Goal: Transaction & Acquisition: Book appointment/travel/reservation

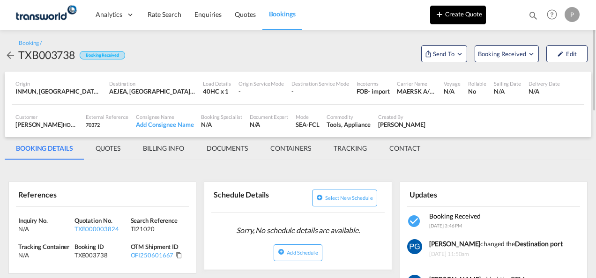
click at [450, 23] on button "Create Quote" at bounding box center [458, 15] width 56 height 19
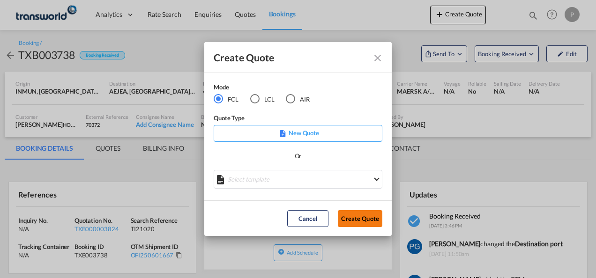
click at [362, 223] on button "Create Quote" at bounding box center [360, 218] width 45 height 17
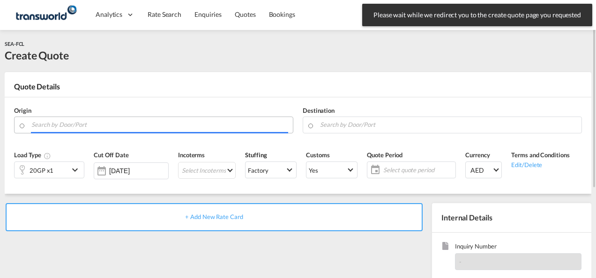
click at [106, 128] on input "Search by Door/Port" at bounding box center [159, 125] width 257 height 16
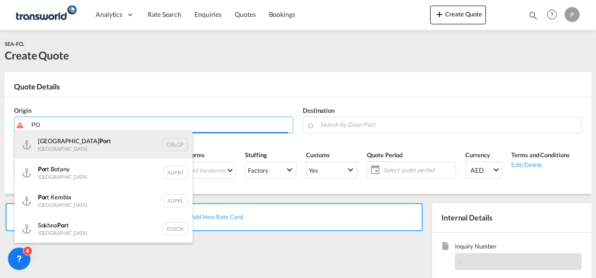
type input "P"
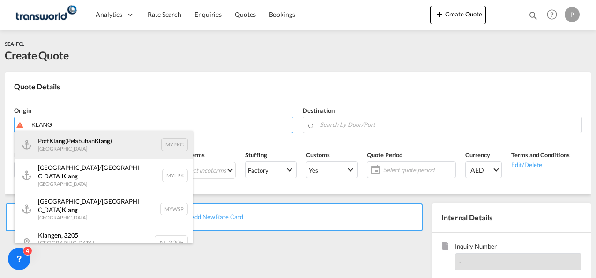
click at [99, 158] on div "[GEOGRAPHIC_DATA] ([GEOGRAPHIC_DATA] ) [GEOGRAPHIC_DATA] MYPKG" at bounding box center [104, 145] width 178 height 28
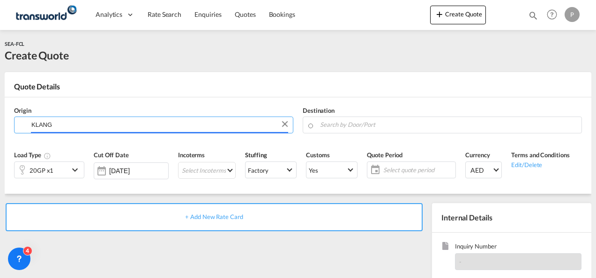
type input "[GEOGRAPHIC_DATA] ([GEOGRAPHIC_DATA]), MYPKG"
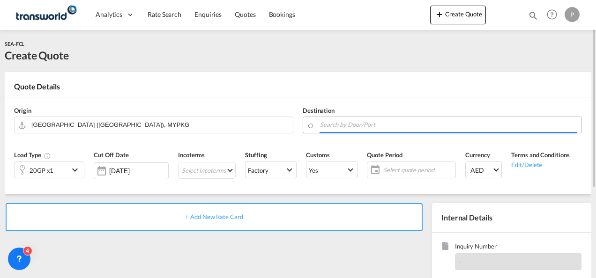
click at [362, 126] on input "Search by Door/Port" at bounding box center [448, 125] width 257 height 16
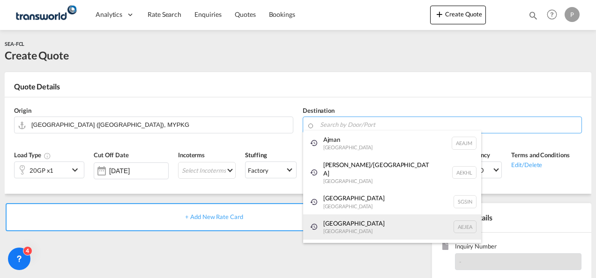
click at [364, 216] on div "[GEOGRAPHIC_DATA] [GEOGRAPHIC_DATA]" at bounding box center [392, 227] width 178 height 25
type input "[GEOGRAPHIC_DATA], [GEOGRAPHIC_DATA]"
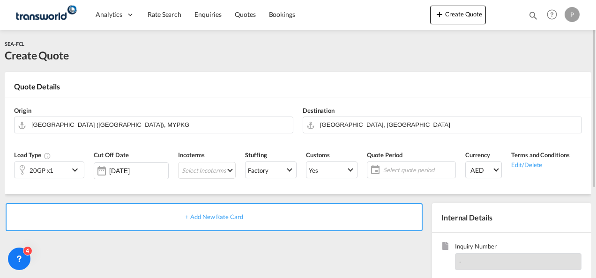
click at [40, 170] on div "20GP x1" at bounding box center [42, 170] width 24 height 13
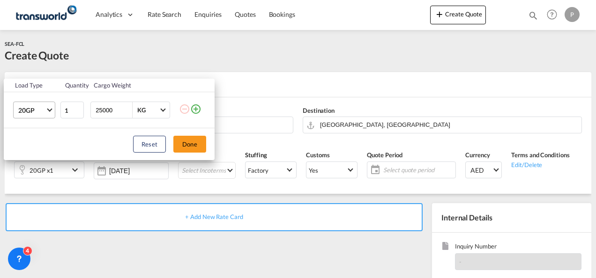
click at [48, 108] on span "Choose: \a20GP" at bounding box center [49, 109] width 5 height 5
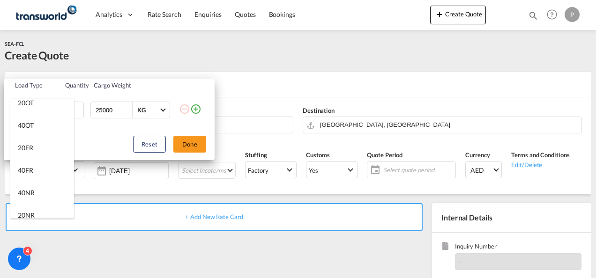
scroll to position [165, 0]
click at [37, 171] on md-option "40FR" at bounding box center [42, 170] width 64 height 22
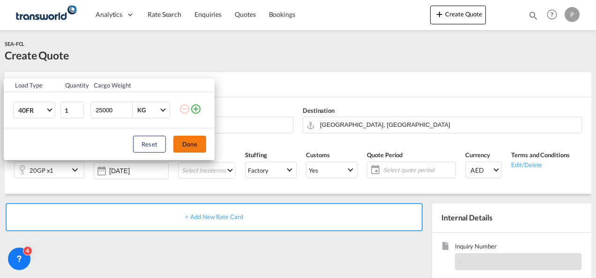
click at [190, 143] on button "Done" at bounding box center [189, 144] width 33 height 17
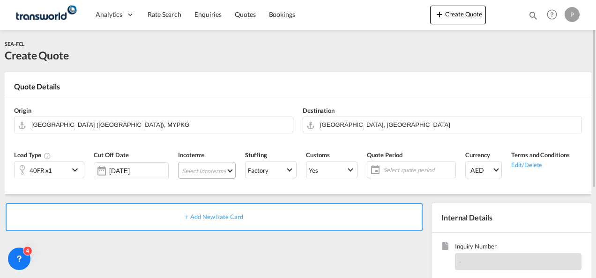
click at [199, 173] on md-select "Select Incoterms EXW - import Ex Works FOB - export Free on Board CIP - export …" at bounding box center [207, 170] width 58 height 17
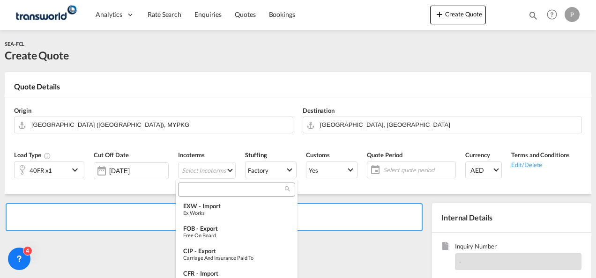
click at [201, 193] on input "search" at bounding box center [233, 190] width 104 height 8
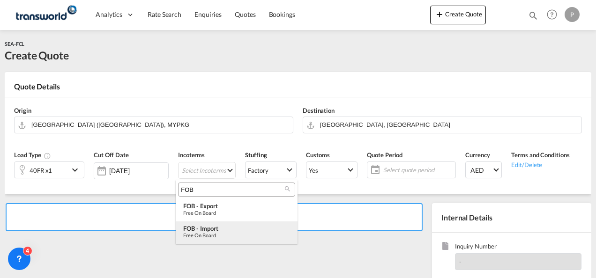
type input "FOB"
click at [251, 232] on div "Free on Board" at bounding box center [236, 235] width 107 height 6
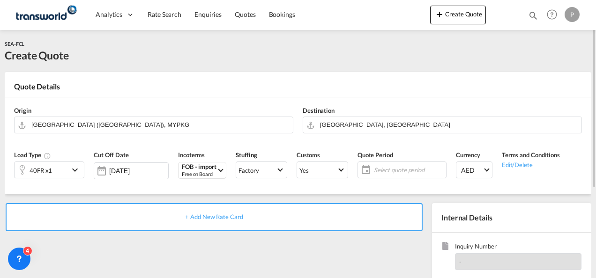
click at [386, 171] on span "Select quote period" at bounding box center [409, 170] width 70 height 8
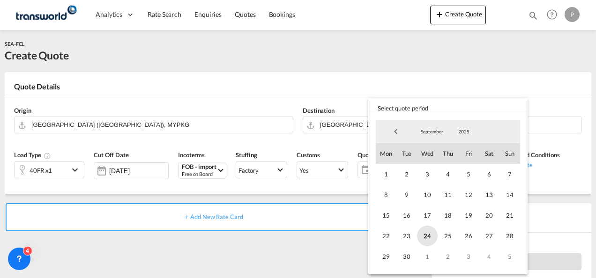
click at [430, 237] on span "24" at bounding box center [427, 236] width 21 height 21
click at [407, 235] on span "23" at bounding box center [406, 236] width 21 height 21
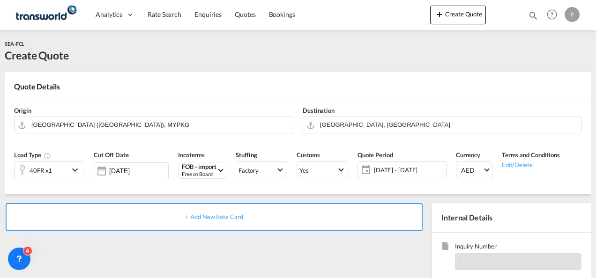
click at [392, 165] on span "[DATE] - [DATE]" at bounding box center [409, 170] width 74 height 13
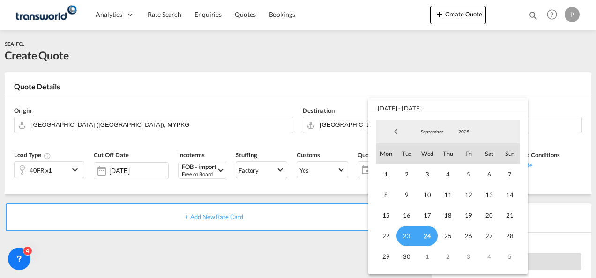
click at [407, 239] on span "23" at bounding box center [406, 236] width 21 height 21
click at [409, 260] on span "30" at bounding box center [406, 256] width 21 height 21
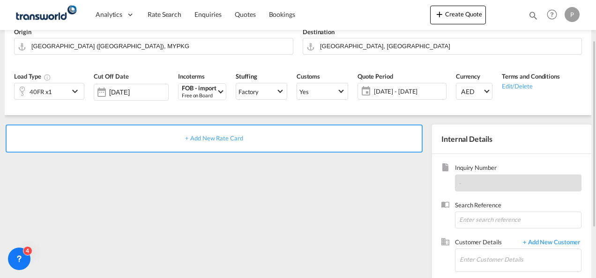
scroll to position [79, 0]
click at [499, 218] on input at bounding box center [518, 219] width 127 height 17
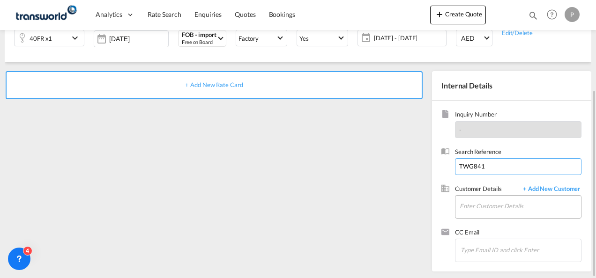
type input "TWG841"
click at [471, 201] on input "A" at bounding box center [520, 206] width 121 height 21
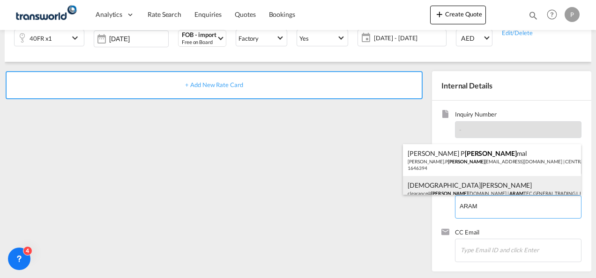
click at [474, 190] on div "[DEMOGRAPHIC_DATA][PERSON_NAME] clearance@ aram [DOMAIN_NAME] | ARAM TEC GENERA…" at bounding box center [492, 192] width 178 height 32
type input "ARAMTEC GENERAL TRADING L.L.C, [PERSON_NAME], [EMAIL_ADDRESS][DOMAIN_NAME]"
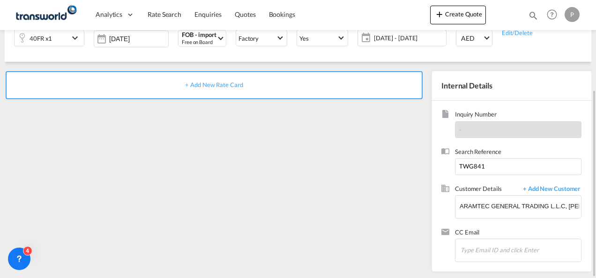
click at [210, 83] on span "+ Add New Rate Card" at bounding box center [214, 84] width 58 height 7
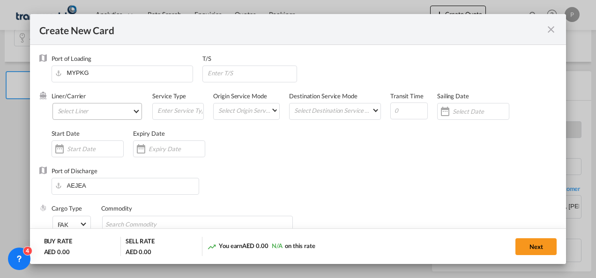
type input "Basic Ocean Freight"
select select "per equipment"
click at [86, 110] on md-select "Select Liner 2HM LOGISTICS D.O.O. / TDWC-CAPODISTRI 2HM LOGISTICS D.O.O. / TDWC…" at bounding box center [97, 111] width 90 height 17
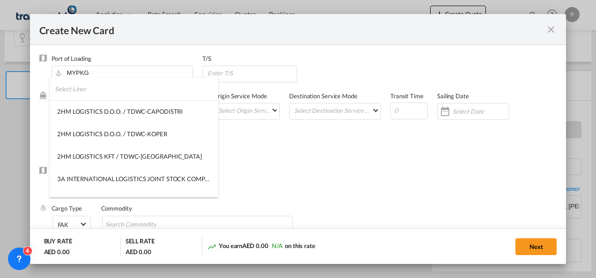
click at [94, 84] on input "search" at bounding box center [137, 89] width 164 height 22
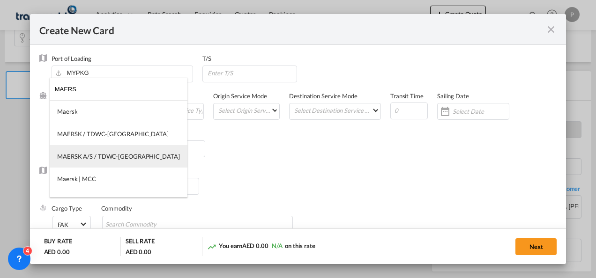
type input "MAERS"
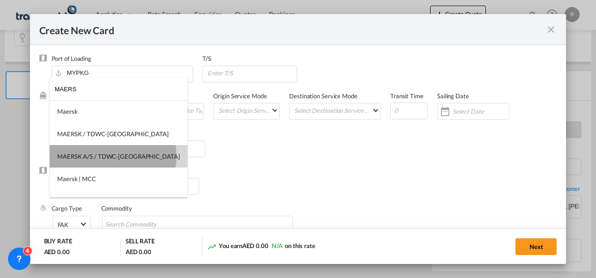
click at [112, 156] on div "MAERSK A/S / TDWC-[GEOGRAPHIC_DATA]" at bounding box center [118, 156] width 123 height 8
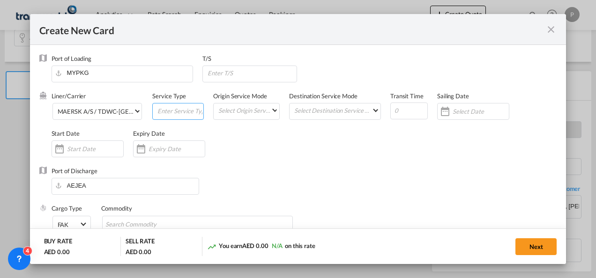
click at [164, 111] on input "Create New CardPort ..." at bounding box center [179, 111] width 47 height 14
type input "FOB IMPORT"
click at [176, 148] on input "Create New CardPort ..." at bounding box center [177, 148] width 56 height 7
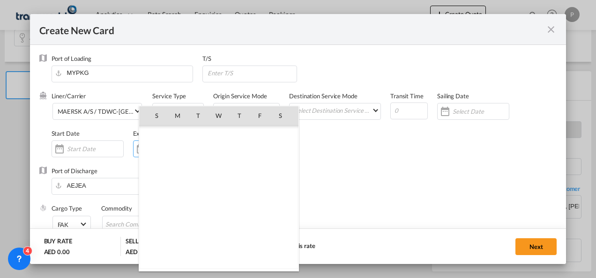
scroll to position [217037, 0]
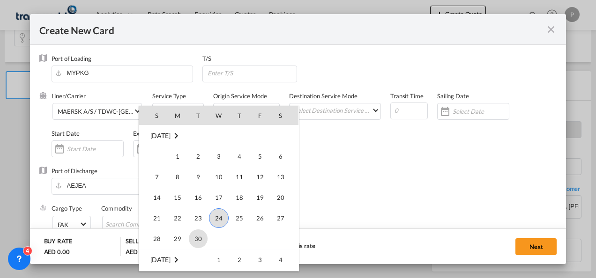
click at [202, 231] on span "30" at bounding box center [198, 239] width 19 height 19
type input "[DATE]"
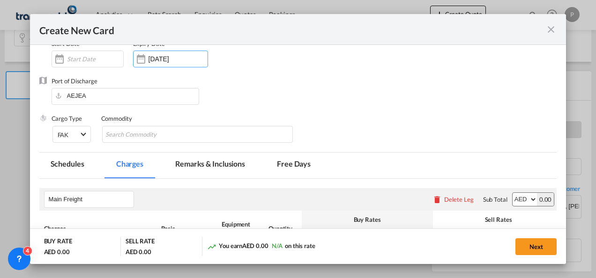
scroll to position [92, 0]
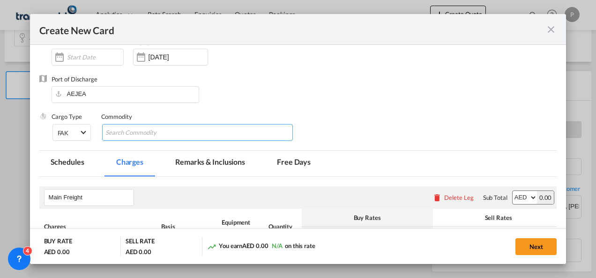
click at [170, 137] on input "Chips input." at bounding box center [148, 133] width 86 height 15
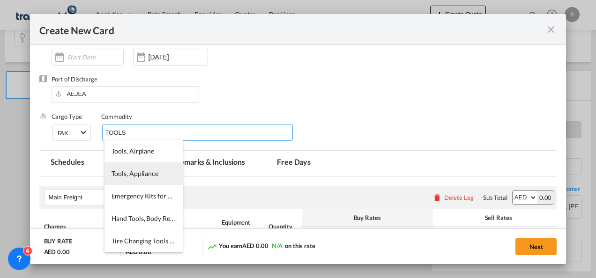
type input "TOOLS"
click at [142, 177] on span "Tools, Appliance" at bounding box center [135, 174] width 47 height 8
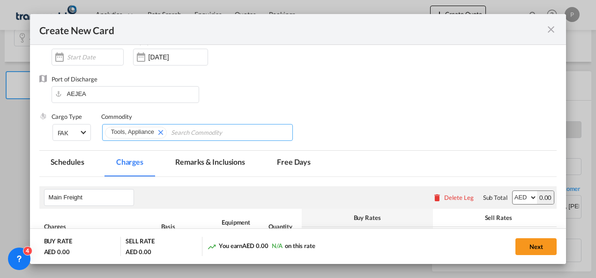
scroll to position [222, 0]
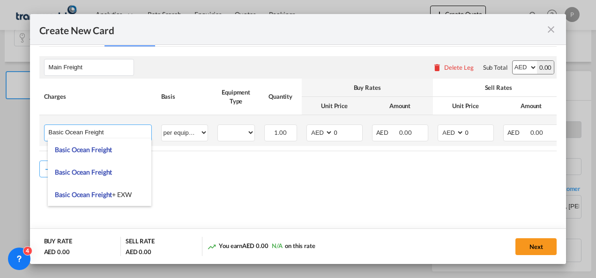
click at [105, 131] on input "Basic Ocean Freight" at bounding box center [100, 132] width 103 height 14
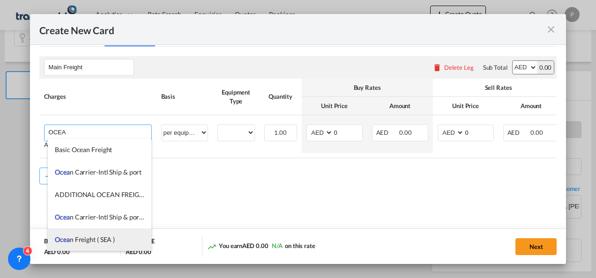
click at [105, 236] on span "Ocea n Freight ( SEA )" at bounding box center [85, 240] width 60 height 8
type input "Ocean Freight ( SEA )"
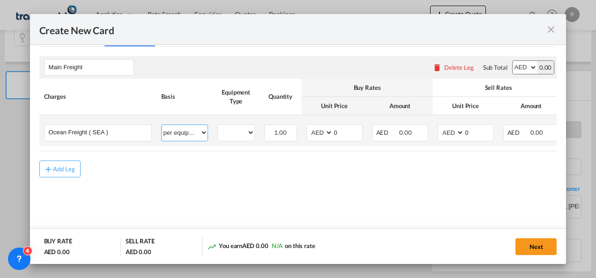
click at [188, 130] on select "per equipment per container per B/L per shipping bill per shipment % on freight…" at bounding box center [185, 132] width 46 height 15
select select "per shipment"
click at [162, 125] on select "per equipment per container per B/L per shipping bill per shipment % on freight…" at bounding box center [185, 132] width 46 height 15
click at [316, 132] on select "AED AFN ALL AMD ANG AOA ARS AUD AWG AZN BAM BBD BDT BGN BHD BIF BMD BND [PERSON…" at bounding box center [320, 133] width 24 height 13
select select "string:USD"
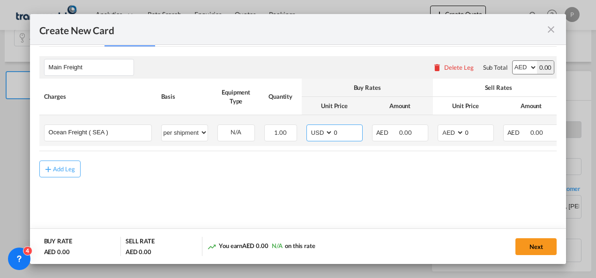
click at [308, 127] on select "AED AFN ALL AMD ANG AOA ARS AUD AWG AZN BAM BBD BDT BGN BHD BIF BMD BND [PERSON…" at bounding box center [320, 133] width 24 height 13
click at [344, 137] on input "0" at bounding box center [347, 132] width 29 height 14
type input "1350"
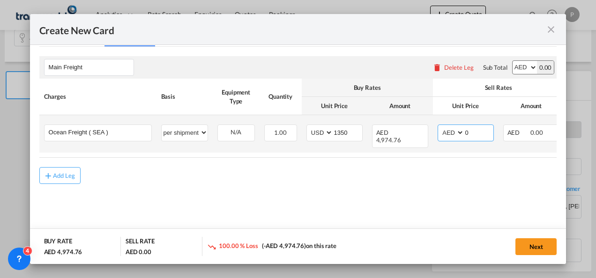
click at [445, 130] on select "AED AFN ALL AMD ANG AOA ARS AUD AWG AZN BAM BBD BDT BGN BHD BIF BMD BND [PERSON…" at bounding box center [451, 133] width 24 height 13
select select "string:USD"
click at [439, 127] on select "AED AFN ALL AMD ANG AOA ARS AUD AWG AZN BAM BBD BDT BGN BHD BIF BMD BND [PERSON…" at bounding box center [451, 133] width 24 height 13
click at [471, 132] on input "0" at bounding box center [478, 132] width 29 height 14
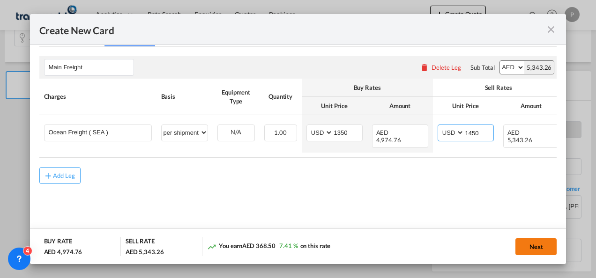
type input "1450"
click at [545, 249] on button "Next" at bounding box center [535, 246] width 41 height 17
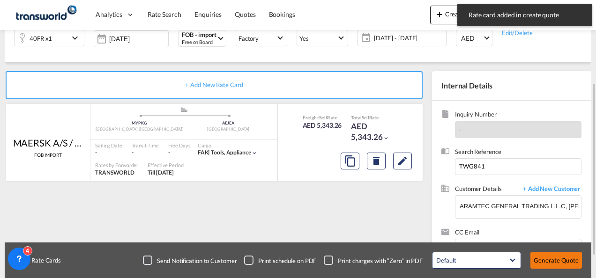
click at [554, 259] on button "Generate Quote" at bounding box center [556, 260] width 52 height 17
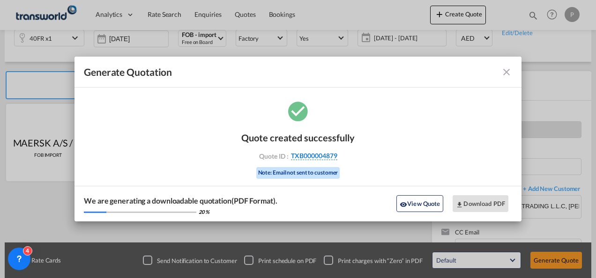
click at [320, 154] on span "TXB000004879" at bounding box center [314, 156] width 46 height 8
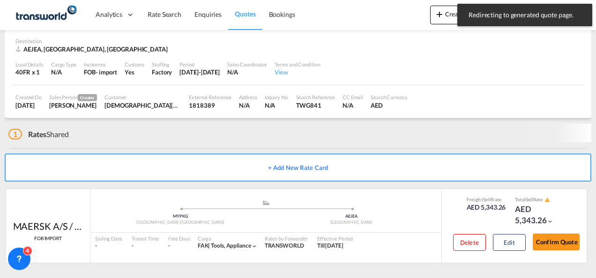
scroll to position [58, 0]
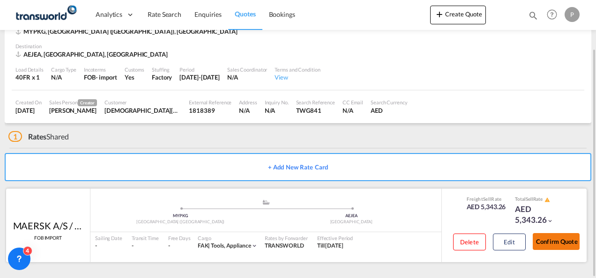
click at [552, 241] on button "Confirm Quote" at bounding box center [556, 241] width 47 height 17
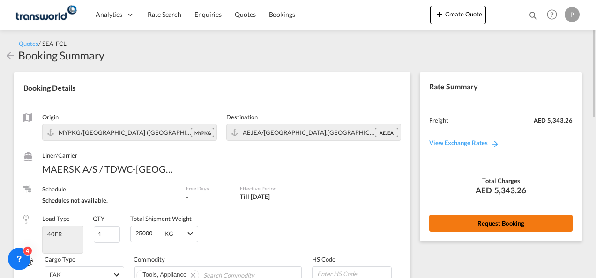
click at [505, 221] on button "Request Booking" at bounding box center [500, 223] width 143 height 17
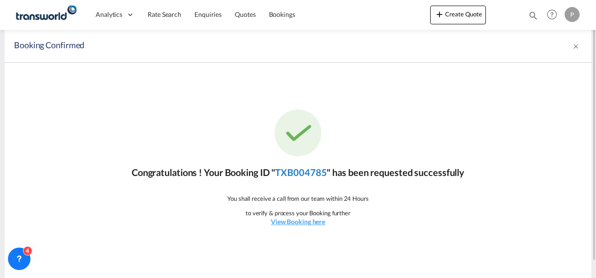
click at [307, 171] on link "TXB004785" at bounding box center [301, 172] width 52 height 11
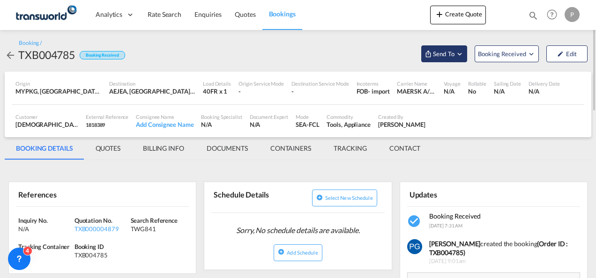
click at [435, 47] on button "Send To" at bounding box center [444, 53] width 46 height 17
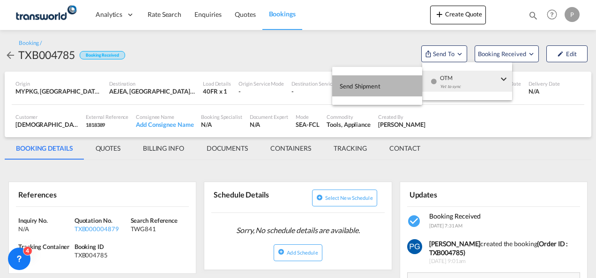
click at [374, 84] on span "Send Shipment" at bounding box center [360, 86] width 41 height 15
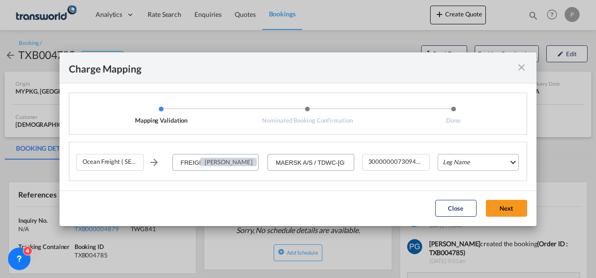
click at [474, 170] on md-select "Leg Name HANDLING ORIGIN VESSEL HANDLING DESTINATION OTHERS TL PICK UP CUSTOMS …" at bounding box center [478, 162] width 81 height 17
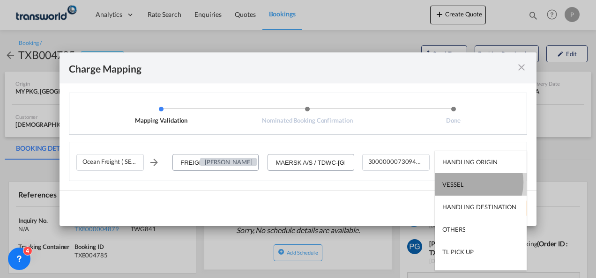
click at [474, 183] on md-option "VESSEL" at bounding box center [481, 184] width 92 height 22
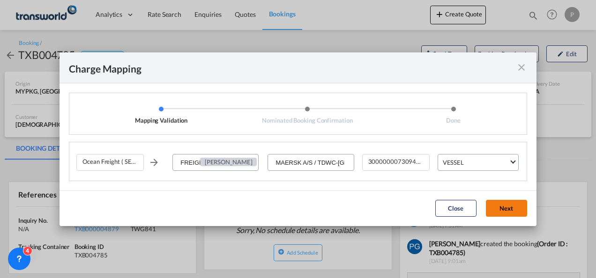
click at [505, 202] on button "Next" at bounding box center [506, 208] width 41 height 17
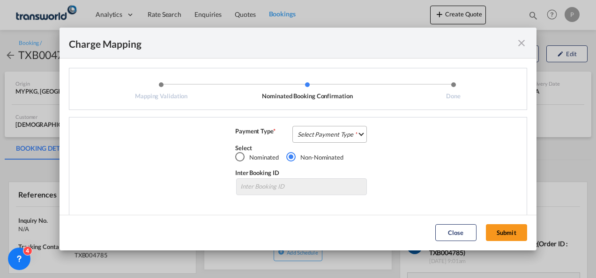
click at [319, 141] on md-select "Select Payment Type COLLECT PREPAID" at bounding box center [329, 134] width 74 height 17
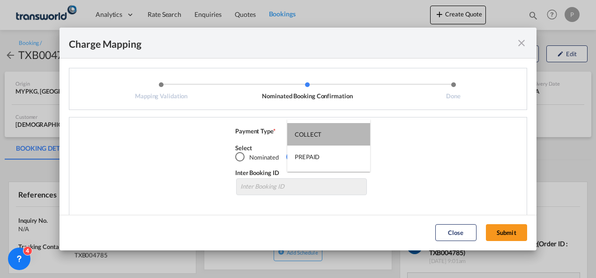
click at [319, 141] on md-option "COLLECT" at bounding box center [328, 134] width 83 height 22
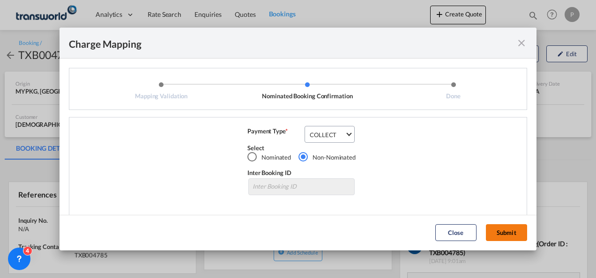
click at [503, 239] on button "Submit" at bounding box center [506, 232] width 41 height 17
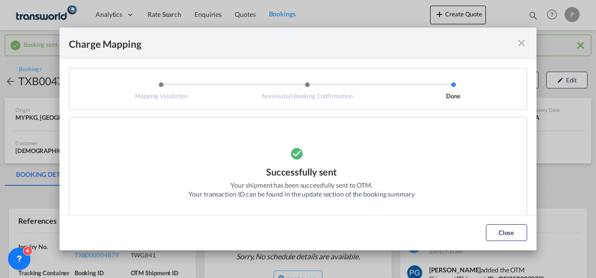
click at [523, 43] on md-icon "icon-close fg-AAA8AD cursor" at bounding box center [521, 42] width 11 height 11
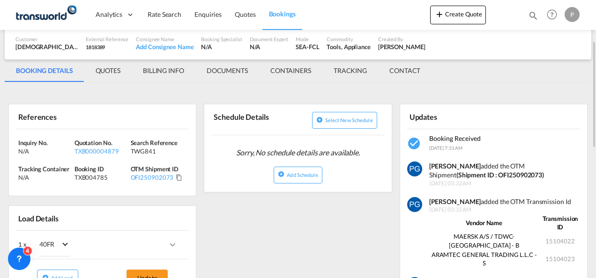
scroll to position [106, 0]
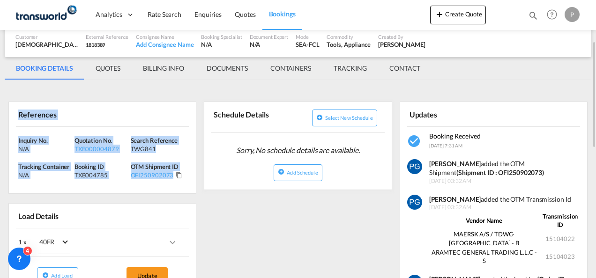
drag, startPoint x: 15, startPoint y: 112, endPoint x: 170, endPoint y: 179, distance: 168.5
click at [170, 179] on div "References Inquiry No. N/A Quotation No. TXB000004879 Search Reference TWG841 T…" at bounding box center [102, 148] width 188 height 92
copy div "References Inquiry No. N/A Quotation No. TXB000004879 Search Reference TWG841 T…"
click at [466, 22] on button "Create Quote" at bounding box center [458, 15] width 56 height 19
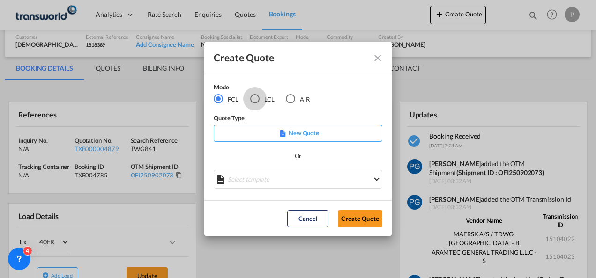
click at [258, 97] on div "LCL" at bounding box center [254, 98] width 9 height 9
click at [360, 220] on button "Create Quote" at bounding box center [360, 218] width 45 height 17
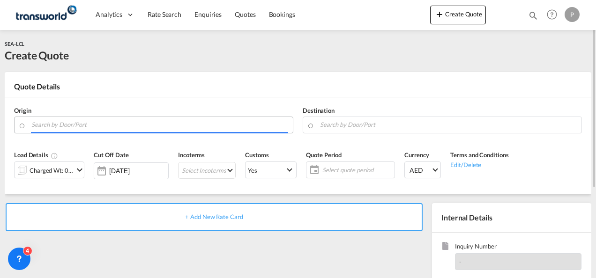
click at [77, 123] on input "Search by Door/Port" at bounding box center [159, 125] width 257 height 16
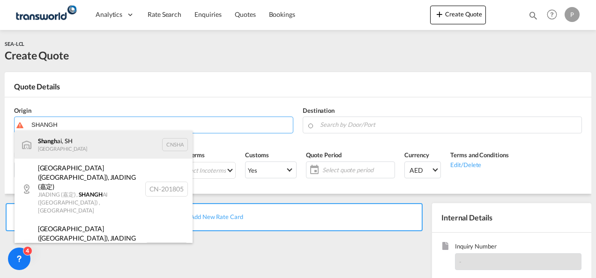
click at [84, 139] on div "Shangh ai, SH China CNSHA" at bounding box center [104, 145] width 178 height 28
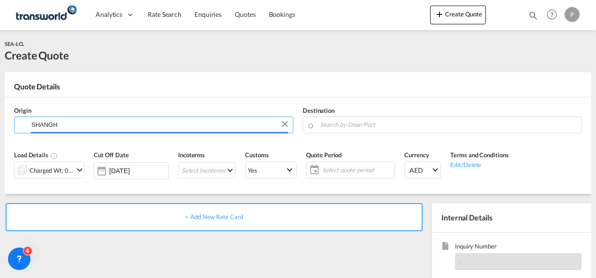
type input "[GEOGRAPHIC_DATA], SH, CNSHA"
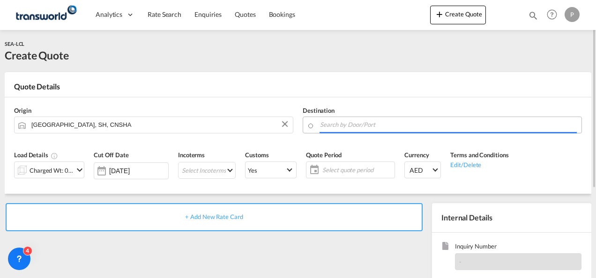
click at [351, 126] on input "Search by Door/Port" at bounding box center [448, 125] width 257 height 16
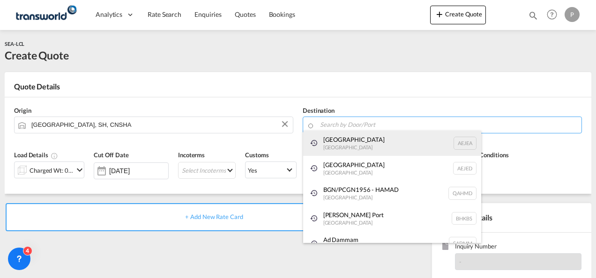
click at [352, 137] on div "[GEOGRAPHIC_DATA] [GEOGRAPHIC_DATA]" at bounding box center [392, 143] width 178 height 25
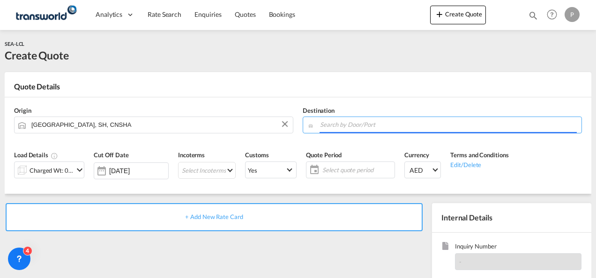
type input "[GEOGRAPHIC_DATA], [GEOGRAPHIC_DATA]"
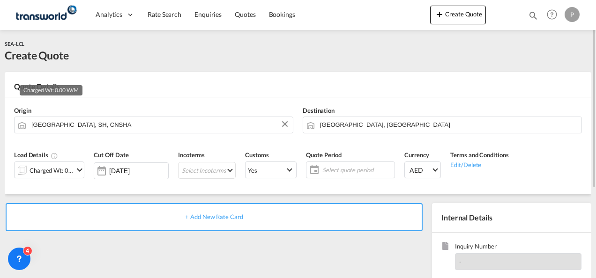
click at [65, 170] on div "Charged Wt: 0.00 W/M" at bounding box center [52, 170] width 44 height 13
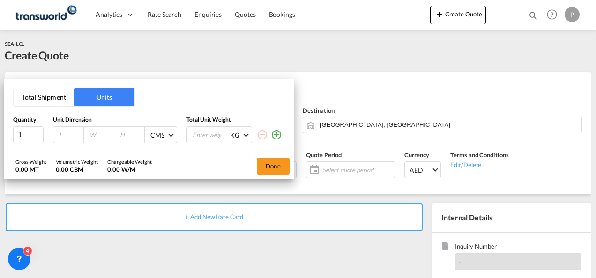
click at [48, 102] on button "Total Shipment" at bounding box center [44, 98] width 60 height 18
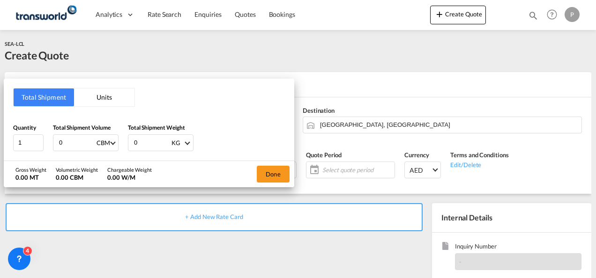
click at [69, 148] on input "0" at bounding box center [76, 143] width 37 height 16
type input "6.14"
click at [149, 142] on input "0" at bounding box center [151, 143] width 37 height 16
type input "2"
type input "497"
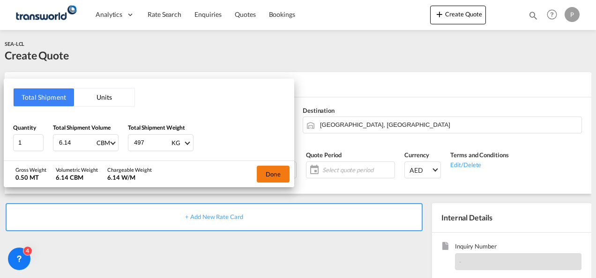
click at [285, 176] on button "Done" at bounding box center [273, 174] width 33 height 17
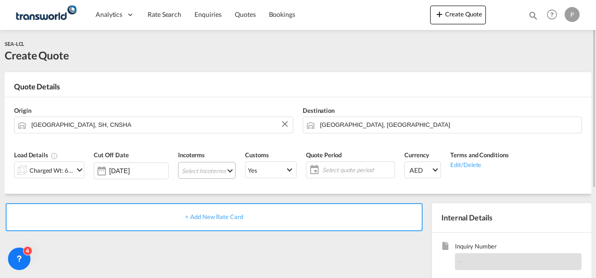
click at [185, 170] on md-select "Select Incoterms EXW - import Ex Works FOB - export Free on Board CIP - export …" at bounding box center [207, 170] width 58 height 17
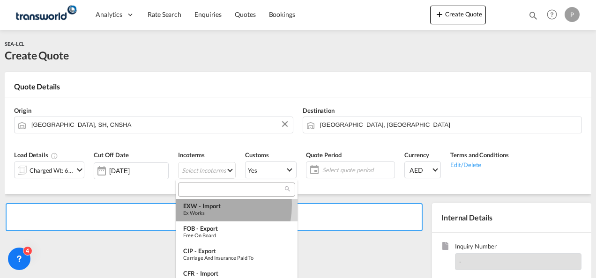
click at [198, 205] on div "EXW - import" at bounding box center [236, 205] width 107 height 7
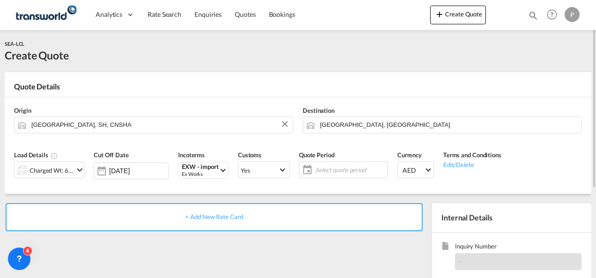
click at [323, 173] on span "Select quote period" at bounding box center [350, 170] width 70 height 8
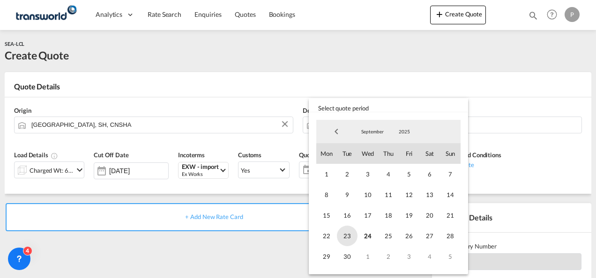
click at [346, 234] on span "23" at bounding box center [347, 236] width 21 height 21
click at [345, 252] on span "30" at bounding box center [347, 256] width 21 height 21
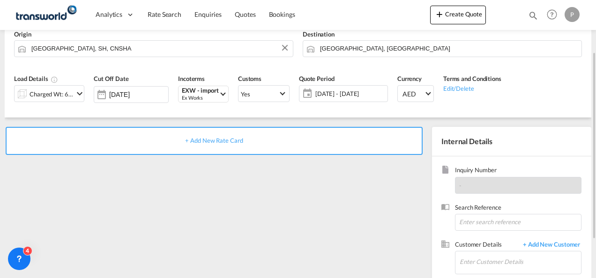
scroll to position [78, 0]
click at [482, 220] on input at bounding box center [518, 221] width 127 height 17
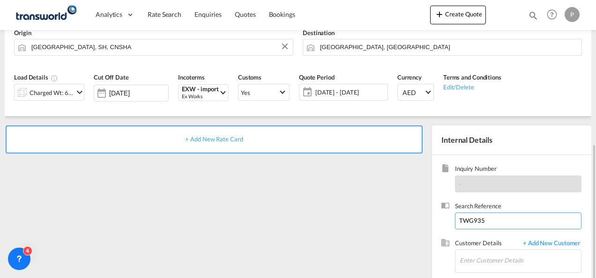
scroll to position [132, 0]
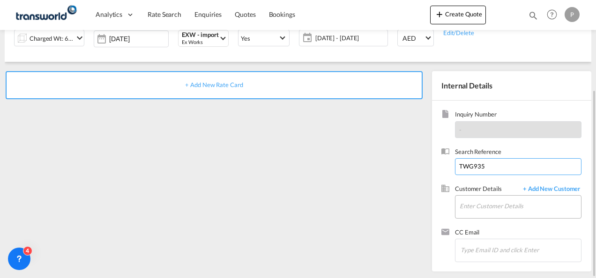
type input "TWG935"
click at [472, 206] on input "Enter Customer Details" at bounding box center [520, 206] width 121 height 21
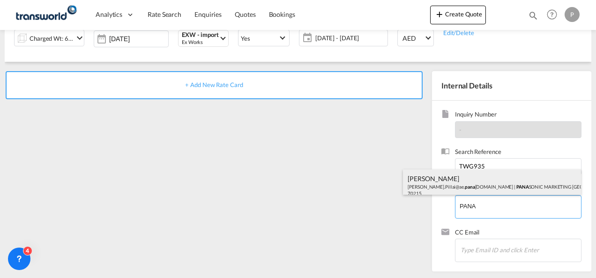
click at [462, 188] on div "[PERSON_NAME] [PERSON_NAME].Pillai@ae. pana [DOMAIN_NAME] | PANA SONIC MARKETIN…" at bounding box center [492, 186] width 178 height 32
type input "PANASONIC MARKETING [GEOGRAPHIC_DATA] AND [GEOGRAPHIC_DATA] (PMMAF) SPARE PARTS…"
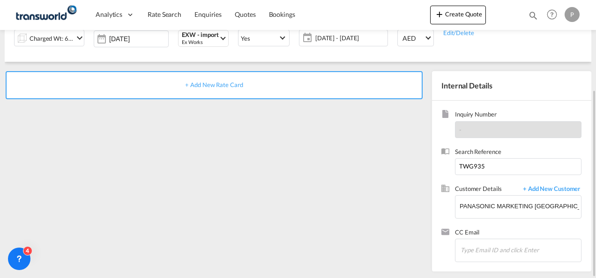
click at [215, 88] on div "+ Add New Rate Card" at bounding box center [214, 85] width 417 height 28
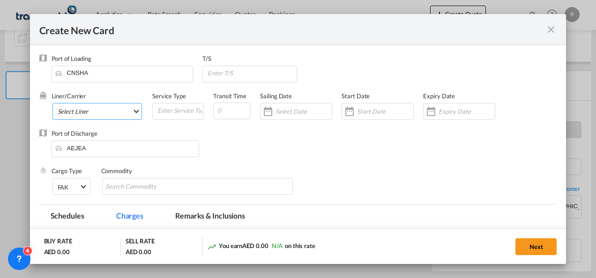
click at [99, 110] on md-select "Select Liner 2HM LOGISTICS D.O.O. / TDWC-CAPODISTRI 2HM LOGISTICS D.O.O. / TDWC…" at bounding box center [97, 111] width 90 height 17
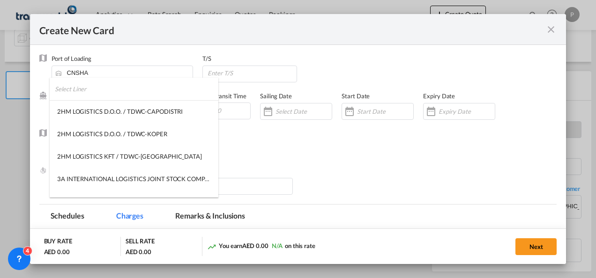
click at [89, 89] on input "search" at bounding box center [137, 89] width 164 height 22
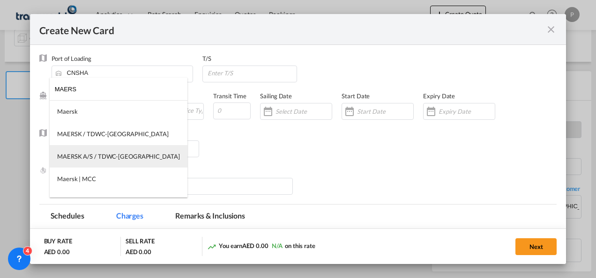
type input "MAERS"
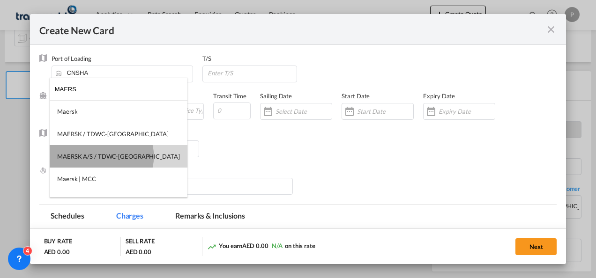
click at [101, 156] on div "MAERSK A/S / TDWC-[GEOGRAPHIC_DATA]" at bounding box center [118, 156] width 123 height 8
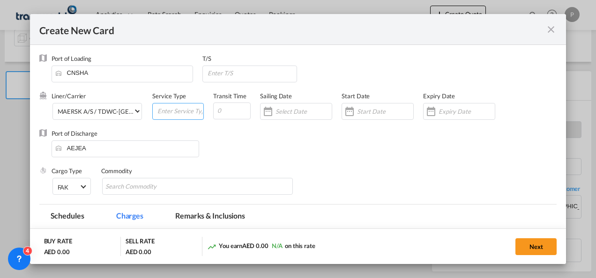
click at [184, 111] on input "Create New Card ..." at bounding box center [179, 111] width 47 height 14
type input "EXW IMPORT"
click at [446, 111] on input "Create New Card ..." at bounding box center [467, 111] width 56 height 7
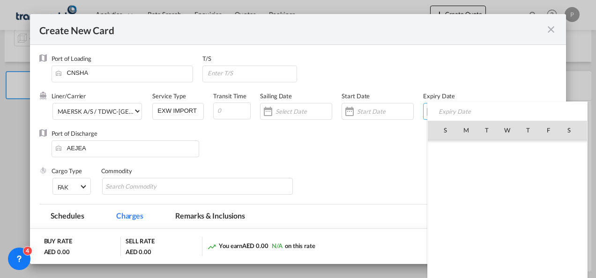
scroll to position [217037, 0]
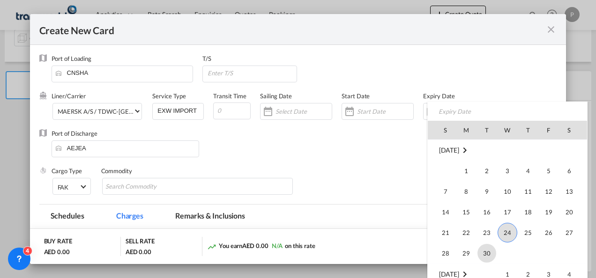
click at [486, 255] on span "30" at bounding box center [486, 253] width 19 height 19
type input "[DATE]"
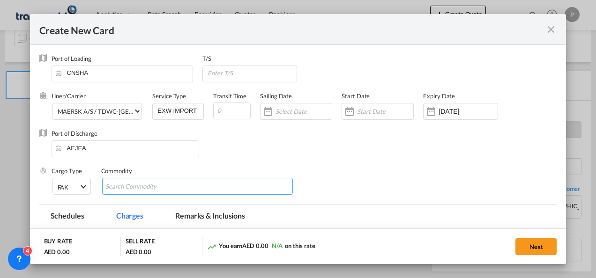
click at [237, 185] on md-chips-wrap "Chips container with autocompletion. Enter the text area, type text to search, …" at bounding box center [197, 186] width 191 height 17
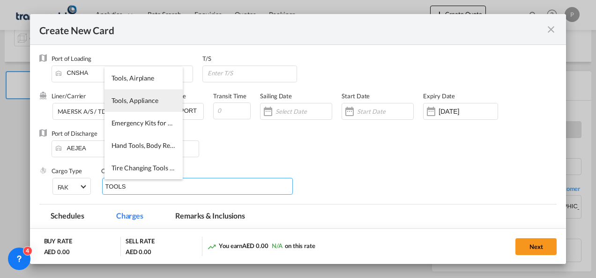
type input "TOOLS"
click at [133, 99] on span "Tools, Appliance" at bounding box center [135, 101] width 47 height 8
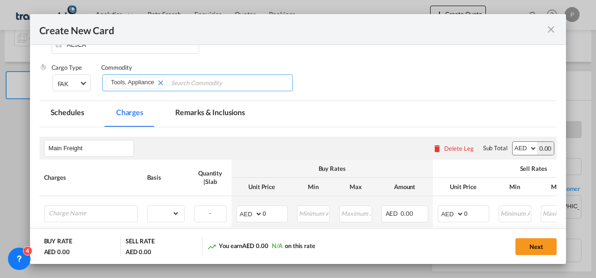
scroll to position [104, 0]
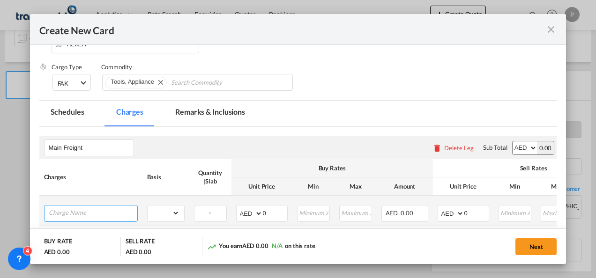
click at [119, 209] on input "Charge Name" at bounding box center [93, 213] width 89 height 14
type input "P"
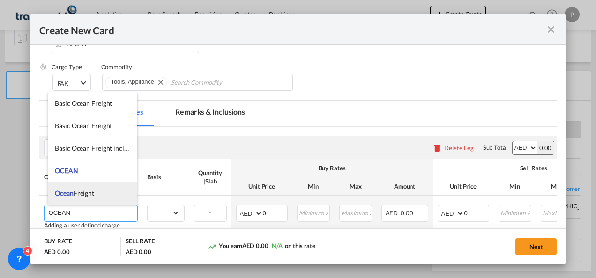
click at [109, 194] on li "Ocean Freight" at bounding box center [92, 193] width 89 height 22
type input "Ocean Freight"
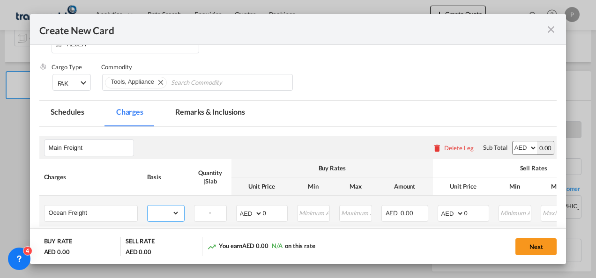
click at [177, 209] on select "gross_weight volumetric_weight per_shipment per_bl per_km per_hawb per_kg flat …" at bounding box center [164, 213] width 32 height 15
select select "per_shipment"
click at [148, 206] on select "gross_weight volumetric_weight per_shipment per_bl per_km per_hawb per_kg flat …" at bounding box center [164, 213] width 32 height 15
click at [470, 212] on input "0" at bounding box center [476, 213] width 24 height 14
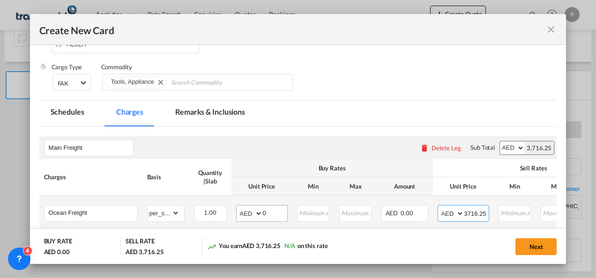
type input "3716.25"
click at [270, 212] on input "0" at bounding box center [275, 213] width 24 height 14
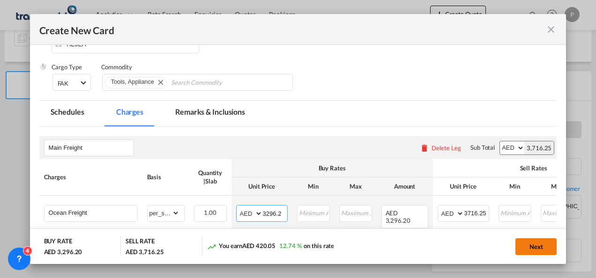
type input "3296.2"
click at [535, 247] on button "Next" at bounding box center [535, 246] width 41 height 17
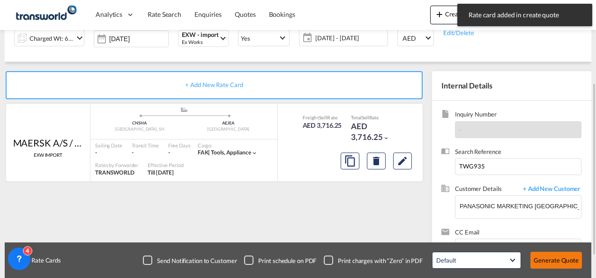
click at [547, 259] on button "Generate Quote" at bounding box center [556, 260] width 52 height 17
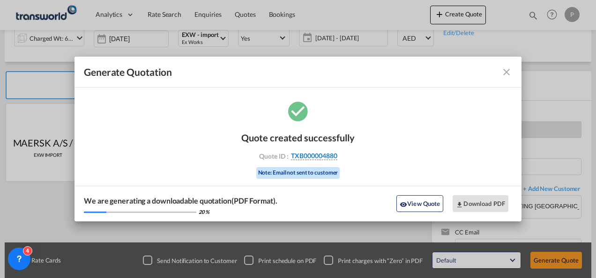
click at [304, 157] on span "TXB000004880" at bounding box center [314, 156] width 46 height 8
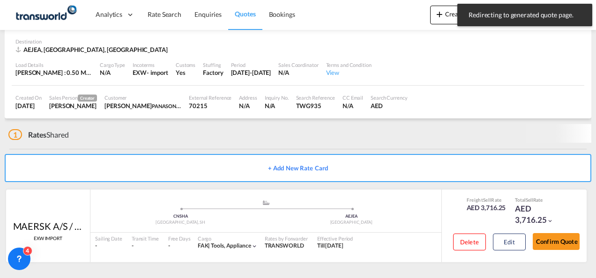
scroll to position [57, 0]
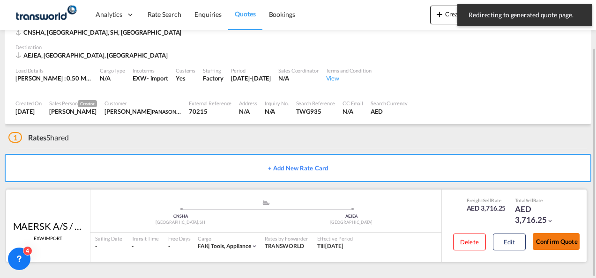
click at [552, 245] on button "Confirm Quote" at bounding box center [556, 241] width 47 height 17
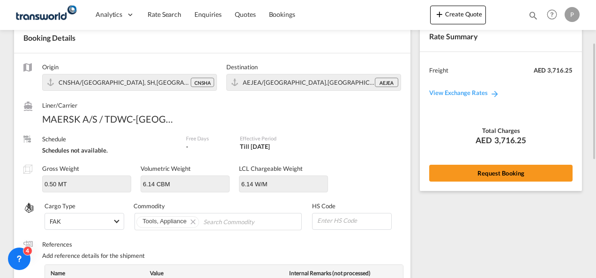
scroll to position [39, 0]
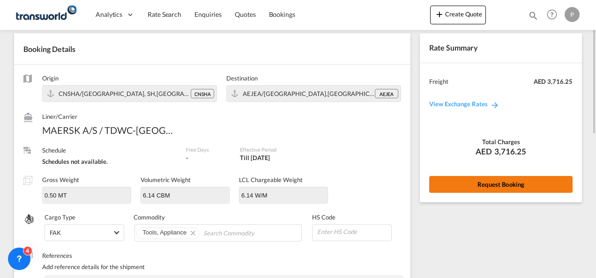
click at [471, 183] on button "Request Booking" at bounding box center [500, 184] width 143 height 17
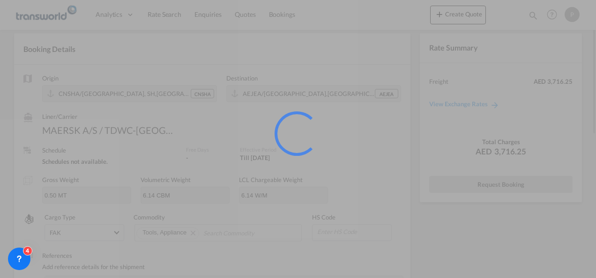
scroll to position [17, 0]
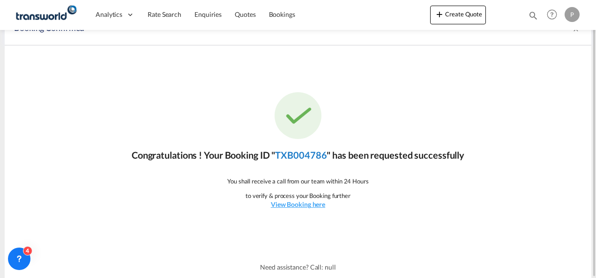
click at [289, 151] on link "TXB004786" at bounding box center [301, 154] width 52 height 11
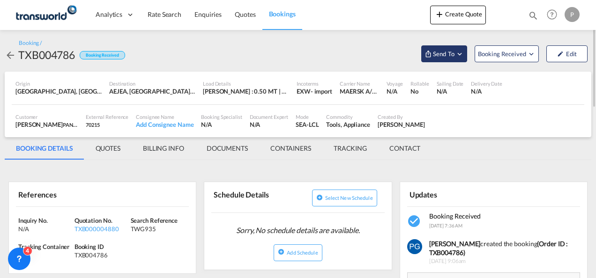
click at [447, 55] on span "Send To" at bounding box center [443, 53] width 23 height 9
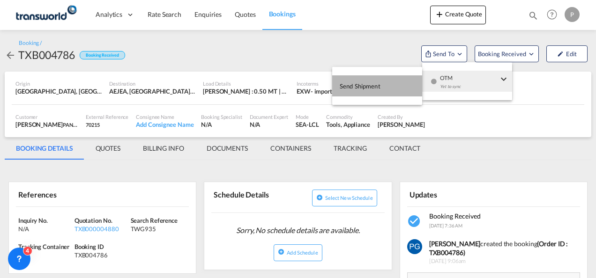
click at [394, 82] on button "Send Shipment" at bounding box center [377, 85] width 90 height 21
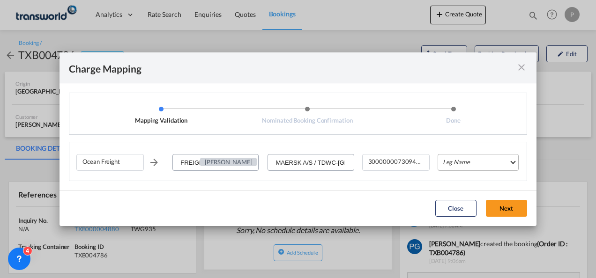
click at [468, 157] on md-select "Leg Name HANDLING ORIGIN VESSEL HANDLING DESTINATION OTHERS TL PICK UP CUSTOMS …" at bounding box center [478, 162] width 81 height 17
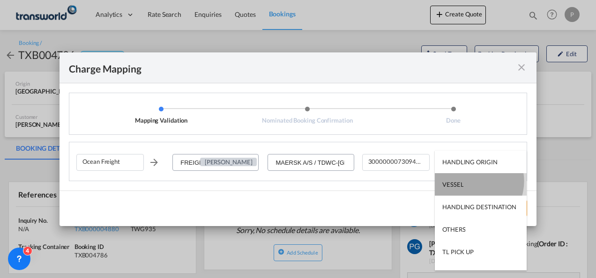
click at [472, 181] on md-option "VESSEL" at bounding box center [481, 184] width 92 height 22
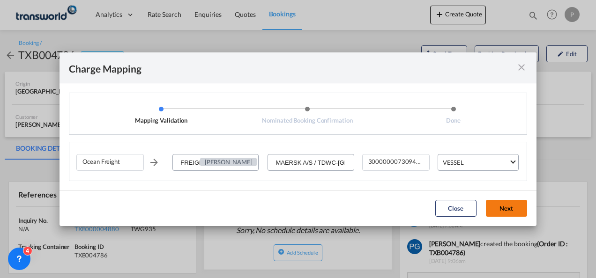
click at [514, 212] on button "Next" at bounding box center [506, 208] width 41 height 17
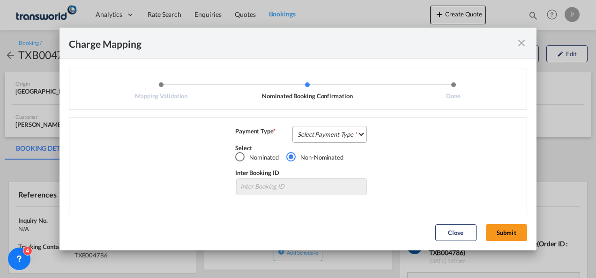
click at [305, 132] on md-select "Select Payment Type COLLECT PREPAID" at bounding box center [329, 134] width 74 height 17
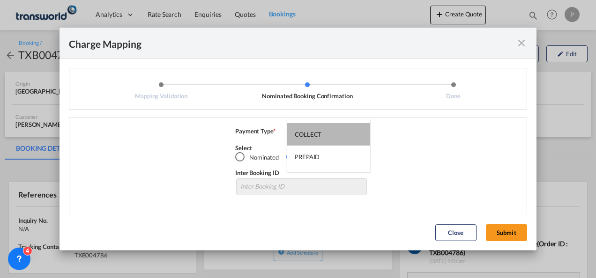
click at [305, 132] on div "COLLECT" at bounding box center [308, 134] width 27 height 8
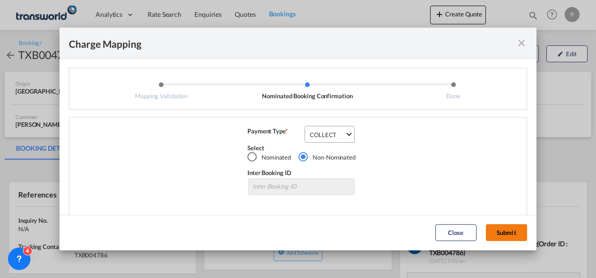
click at [495, 232] on button "Submit" at bounding box center [506, 232] width 41 height 17
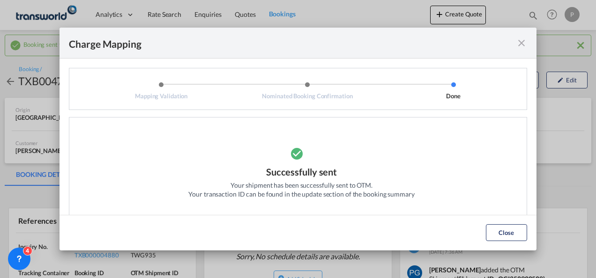
click at [521, 47] on md-icon "icon-close fg-AAA8AD cursor" at bounding box center [521, 42] width 11 height 11
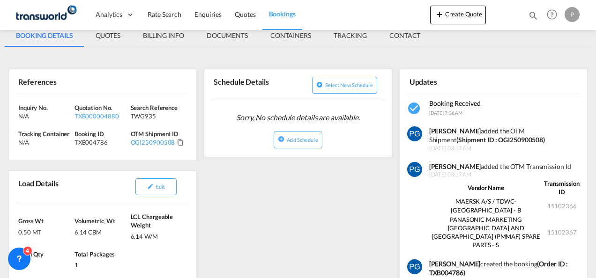
scroll to position [140, 0]
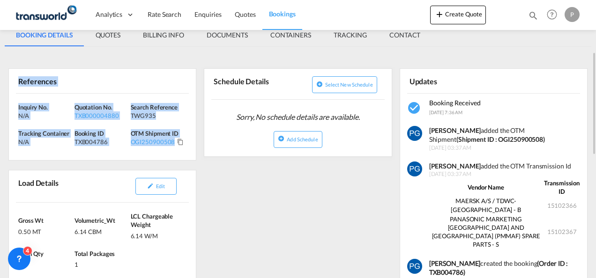
drag, startPoint x: 16, startPoint y: 80, endPoint x: 174, endPoint y: 158, distance: 176.0
click at [174, 158] on div "References Inquiry No. N/A Quotation No. TXB000004880 Search Reference TWG935 T…" at bounding box center [102, 114] width 188 height 92
copy div "References Inquiry No. N/A Quotation No. TXB000004880 Search Reference TWG935 T…"
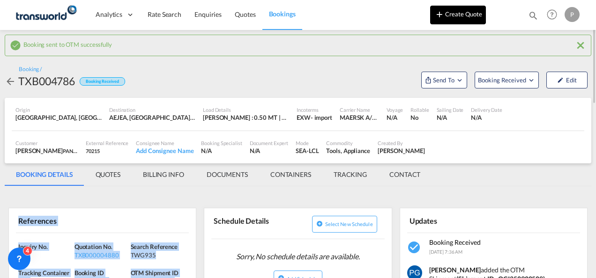
click at [465, 17] on button "Create Quote" at bounding box center [458, 15] width 56 height 19
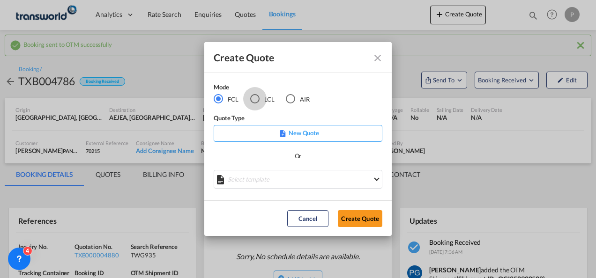
click at [255, 97] on div "LCL" at bounding box center [254, 98] width 9 height 9
click at [359, 221] on button "Create Quote" at bounding box center [360, 218] width 45 height 17
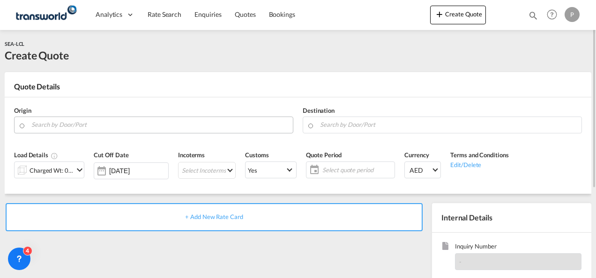
click at [116, 127] on input "Search by Door/Port" at bounding box center [159, 125] width 257 height 16
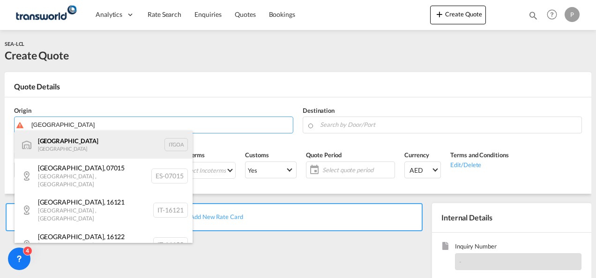
click at [102, 144] on div "[GEOGRAPHIC_DATA] [GEOGRAPHIC_DATA] [GEOGRAPHIC_DATA]" at bounding box center [104, 145] width 178 height 28
type input "[GEOGRAPHIC_DATA], [GEOGRAPHIC_DATA]"
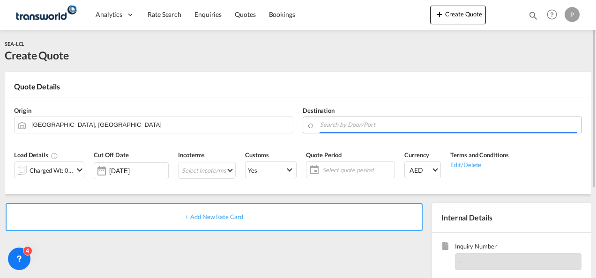
click at [351, 126] on input "Search by Door/Port" at bounding box center [448, 125] width 257 height 16
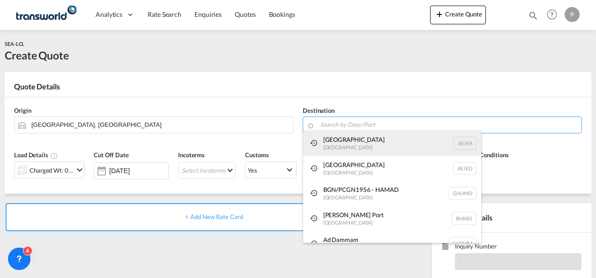
click at [349, 143] on div "[GEOGRAPHIC_DATA] [GEOGRAPHIC_DATA]" at bounding box center [392, 143] width 178 height 25
type input "[GEOGRAPHIC_DATA], [GEOGRAPHIC_DATA]"
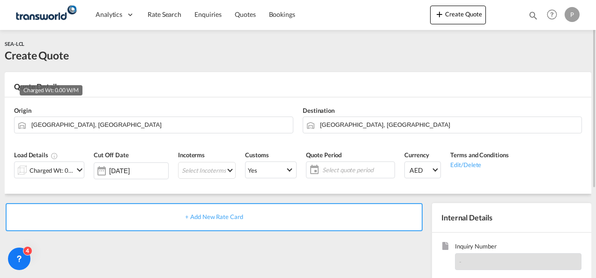
click at [49, 172] on div "Charged Wt: 0.00 W/M" at bounding box center [52, 170] width 44 height 13
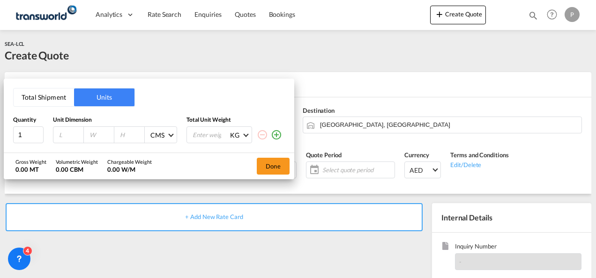
click at [50, 98] on button "Total Shipment" at bounding box center [44, 98] width 60 height 18
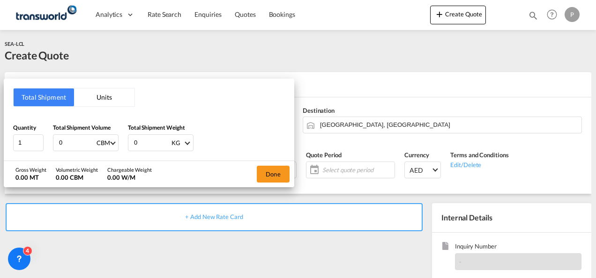
click at [81, 143] on input "0" at bounding box center [76, 143] width 37 height 16
type input "4.3"
click at [154, 141] on input "0" at bounding box center [151, 143] width 37 height 16
type input "4315"
click at [280, 175] on button "Done" at bounding box center [273, 174] width 33 height 17
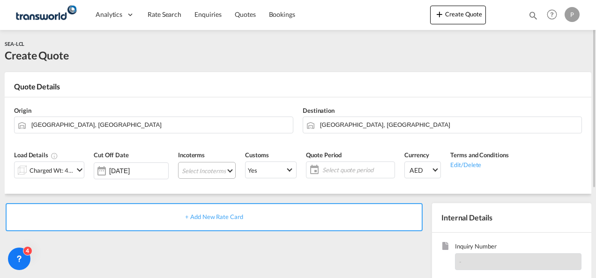
click at [193, 168] on md-select "Select Incoterms EXW - import Ex Works FOB - export Free on Board CIP - export …" at bounding box center [207, 170] width 58 height 17
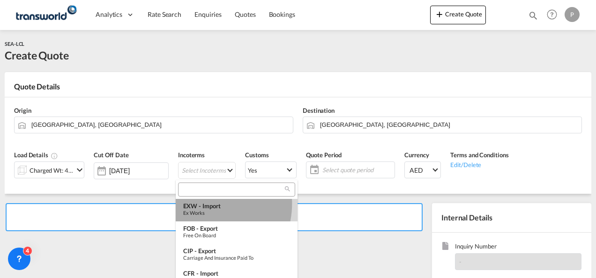
click at [201, 204] on div "EXW - import" at bounding box center [236, 205] width 107 height 7
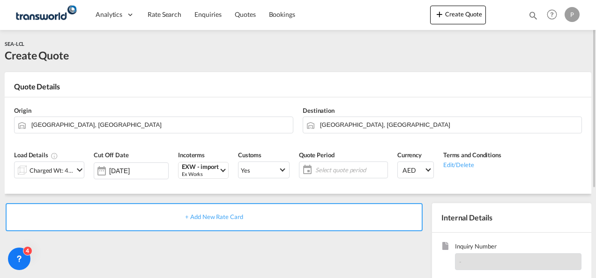
click at [331, 165] on span "Select quote period" at bounding box center [350, 170] width 74 height 13
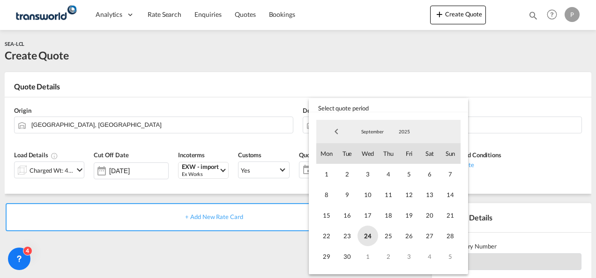
click at [366, 232] on span "24" at bounding box center [367, 236] width 21 height 21
click at [343, 253] on span "30" at bounding box center [347, 256] width 21 height 21
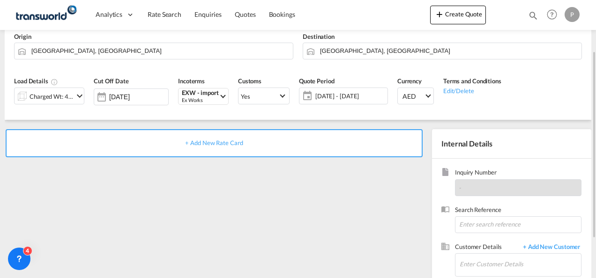
scroll to position [74, 0]
click at [479, 226] on input at bounding box center [518, 224] width 127 height 17
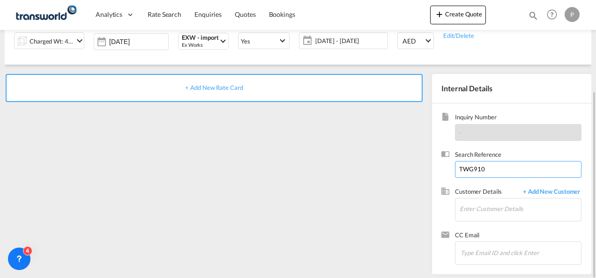
scroll to position [131, 0]
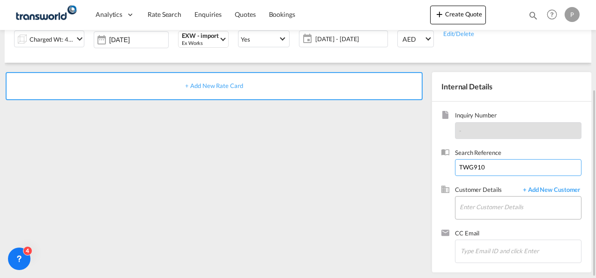
type input "TWG910"
click at [472, 204] on input "Enter Customer Details" at bounding box center [520, 207] width 121 height 21
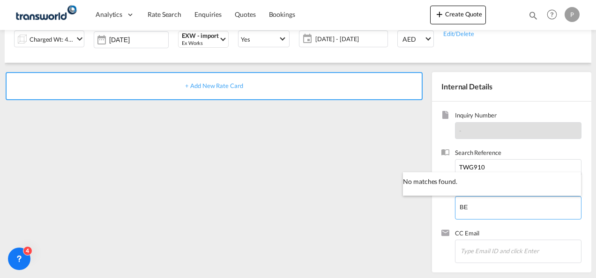
type input "B"
type input "BELFA"
